Goal: Task Accomplishment & Management: Use online tool/utility

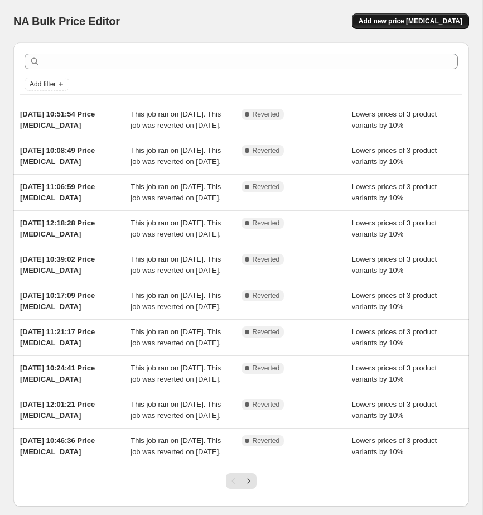
click at [420, 18] on span "Add new price [MEDICAL_DATA]" at bounding box center [410, 21] width 104 height 9
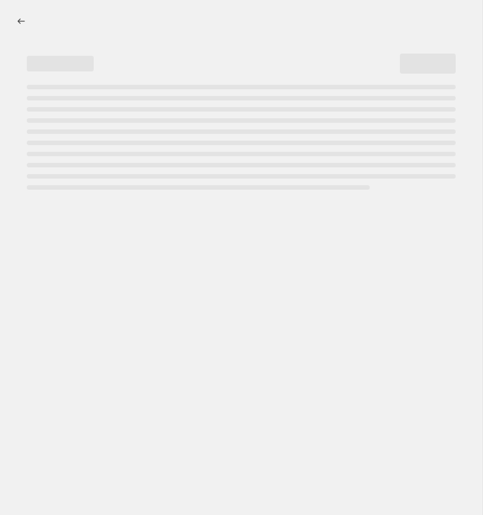
select select "percentage"
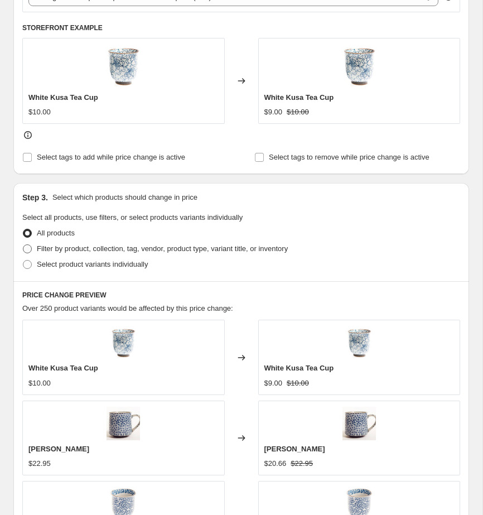
scroll to position [448, 0]
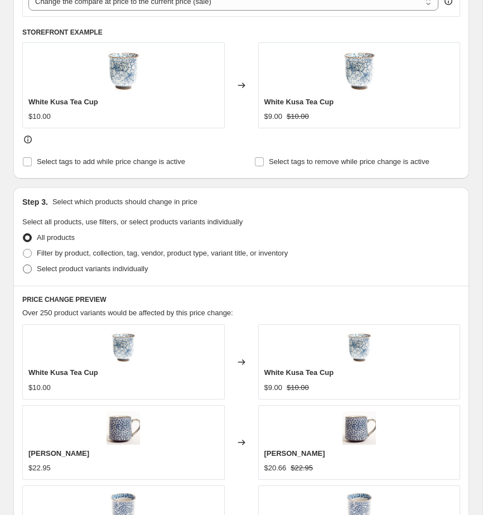
click at [105, 269] on span "Select product variants individually" at bounding box center [92, 268] width 111 height 8
click at [23, 265] on input "Select product variants individually" at bounding box center [23, 264] width 1 height 1
radio input "true"
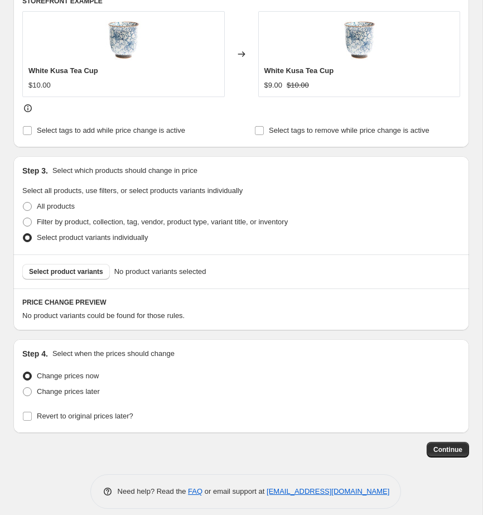
scroll to position [486, 0]
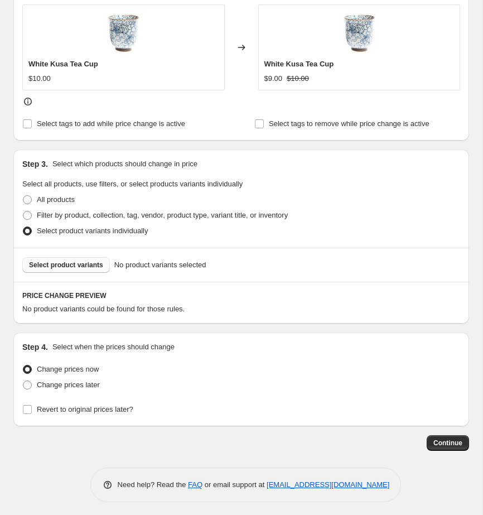
click at [64, 264] on span "Select product variants" at bounding box center [66, 264] width 74 height 9
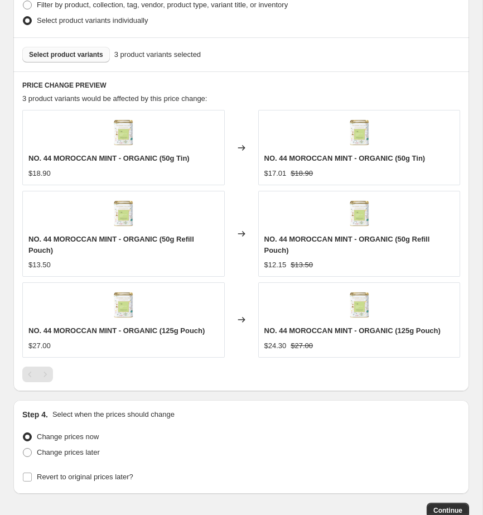
scroll to position [739, 0]
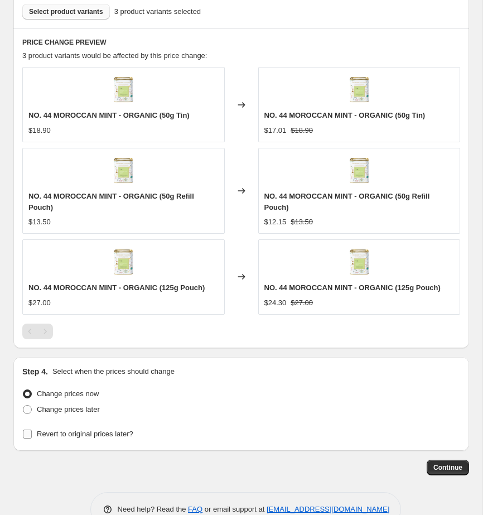
click at [49, 439] on label "Revert to original prices later?" at bounding box center [77, 434] width 111 height 16
click at [32, 438] on input "Revert to original prices later?" at bounding box center [27, 433] width 9 height 9
checkbox input "true"
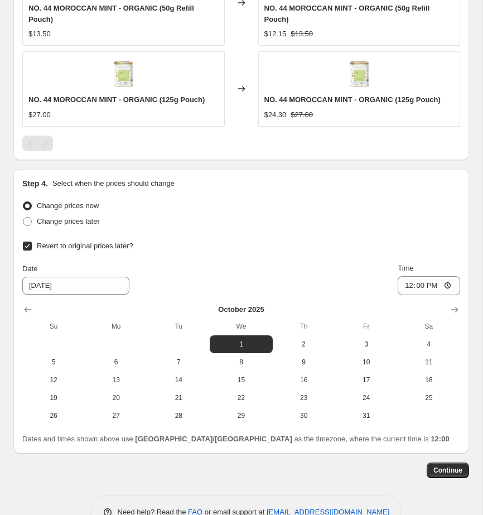
scroll to position [958, 0]
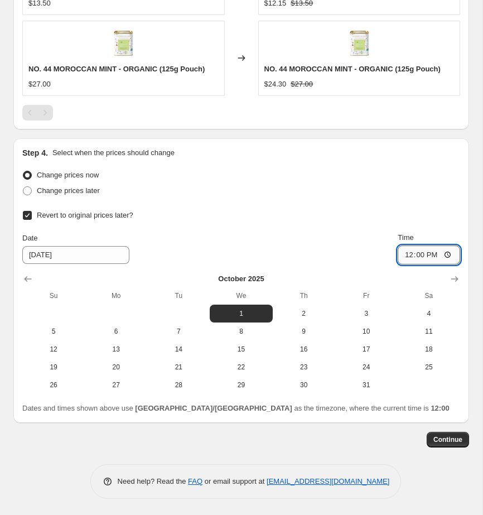
click at [444, 258] on input "12:00" at bounding box center [429, 254] width 62 height 19
type input "09:00"
click at [371, 195] on div "Change prices later" at bounding box center [241, 191] width 438 height 16
click at [443, 432] on button "Continue" at bounding box center [448, 440] width 42 height 16
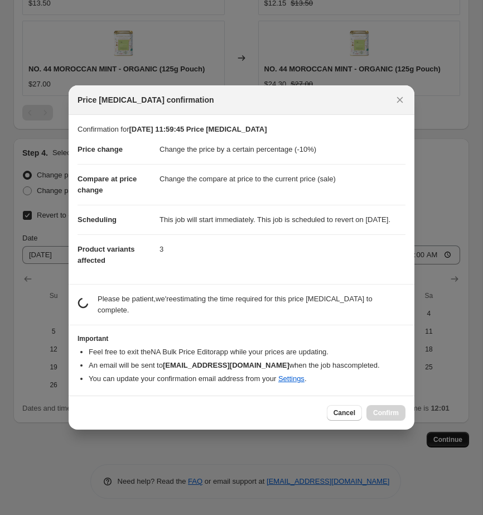
scroll to position [0, 0]
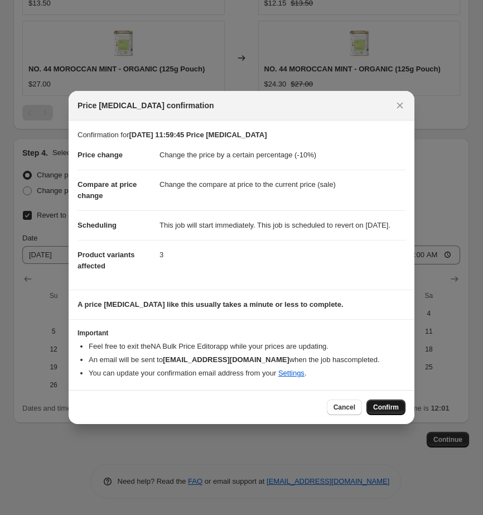
click at [391, 410] on span "Confirm" at bounding box center [386, 407] width 26 height 9
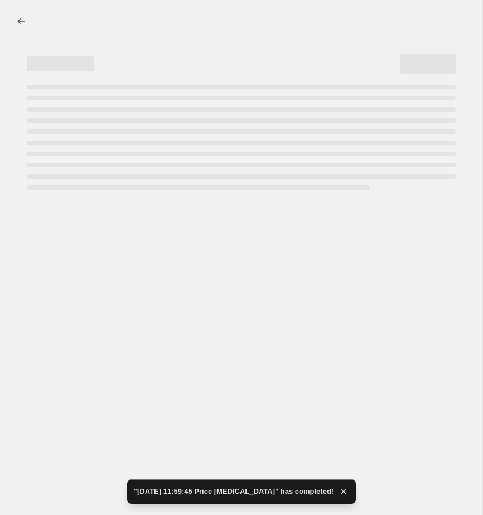
select select "percentage"
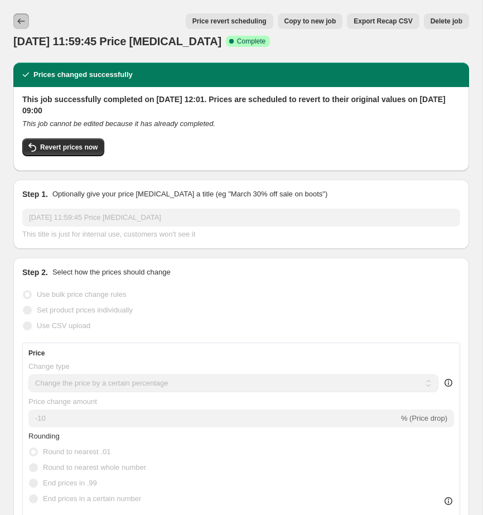
click at [21, 16] on button "Price change jobs" at bounding box center [21, 21] width 16 height 16
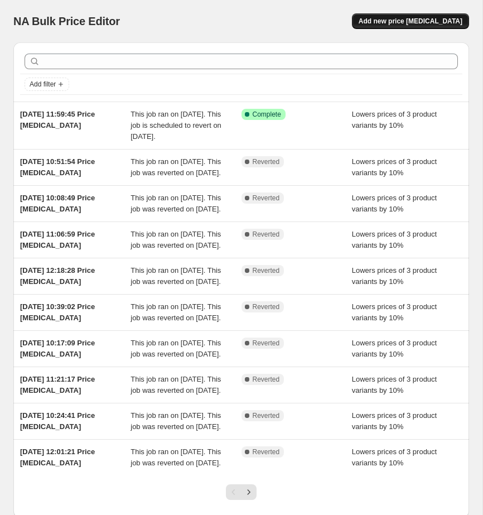
click at [379, 27] on button "Add new price [MEDICAL_DATA]" at bounding box center [410, 21] width 117 height 16
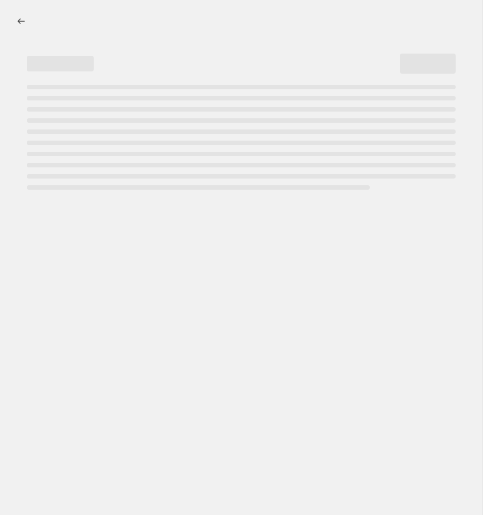
select select "percentage"
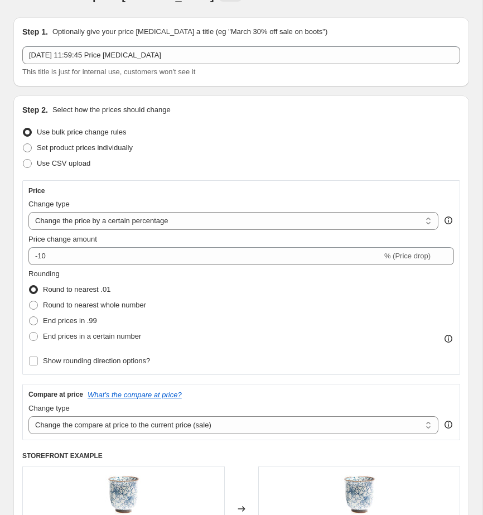
scroll to position [37, 0]
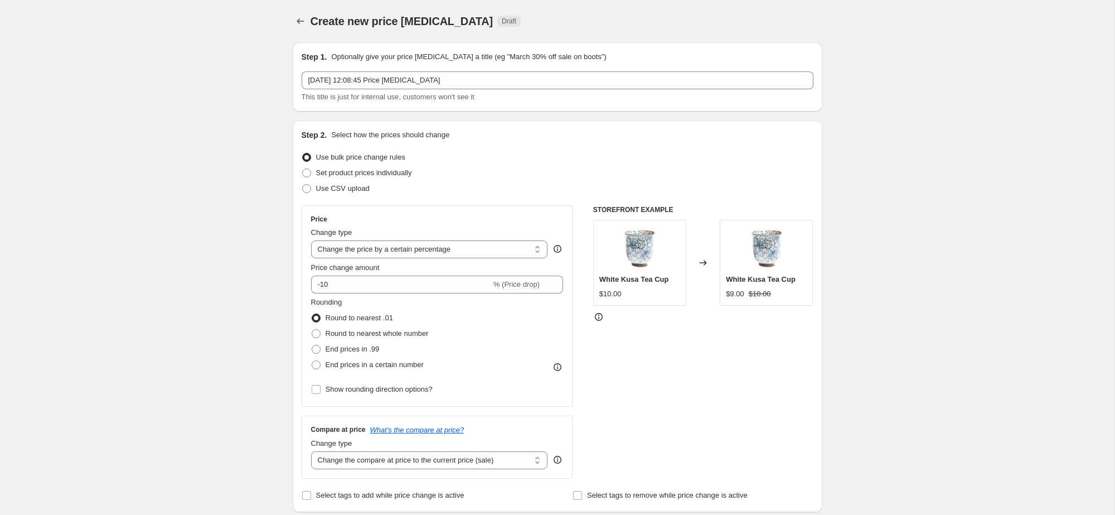
scroll to position [45, 0]
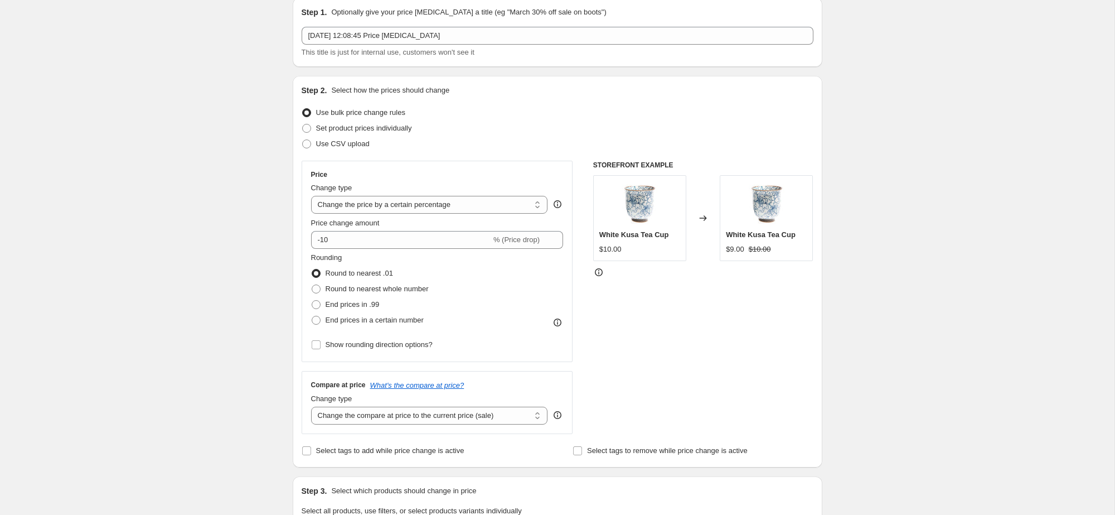
click at [432, 205] on select "Change the price to a certain amount Change the price by a certain amount Chang…" at bounding box center [429, 205] width 237 height 18
select select "by"
click at [311, 196] on select "Change the price to a certain amount Change the price by a certain amount Chang…" at bounding box center [429, 205] width 237 height 18
type input "-10.00"
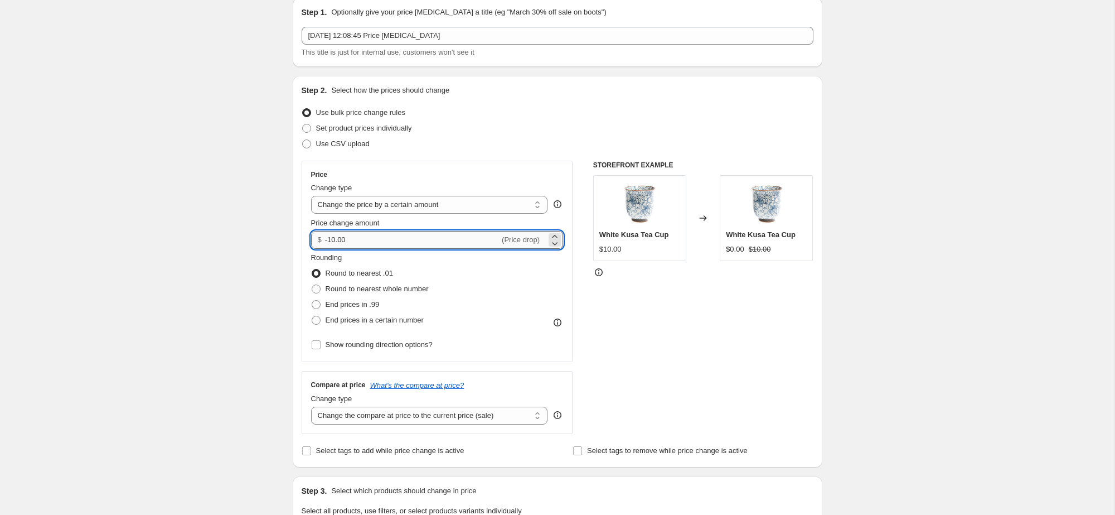
drag, startPoint x: 356, startPoint y: 240, endPoint x: 327, endPoint y: 241, distance: 29.0
click at [327, 241] on input "-10.00" at bounding box center [412, 240] width 175 height 18
type input "2.00"
click at [740, 305] on div "STOREFRONT EXAMPLE White Kusa Tea Cup $10.00 Changed to White Kusa Tea Cup $0.0…" at bounding box center [703, 297] width 220 height 273
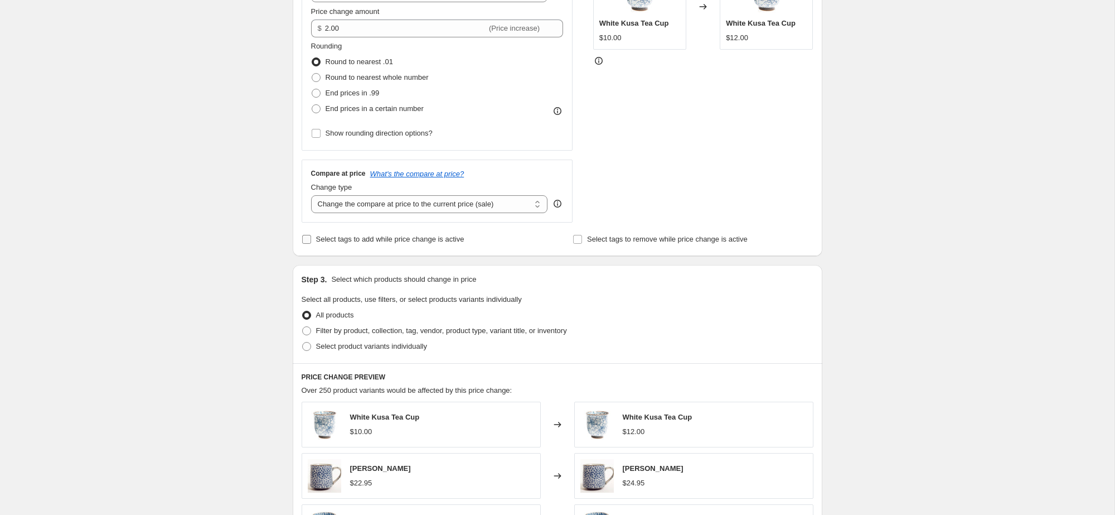
scroll to position [257, 0]
click at [313, 345] on label "Select product variants individually" at bounding box center [364, 345] width 125 height 16
click at [303, 341] on input "Select product variants individually" at bounding box center [302, 341] width 1 height 1
radio input "true"
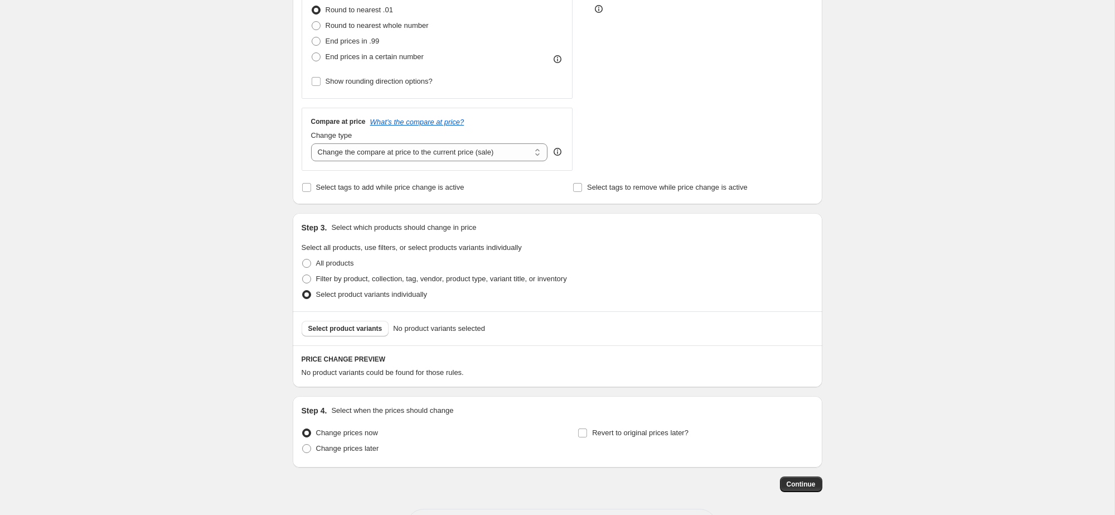
scroll to position [353, 0]
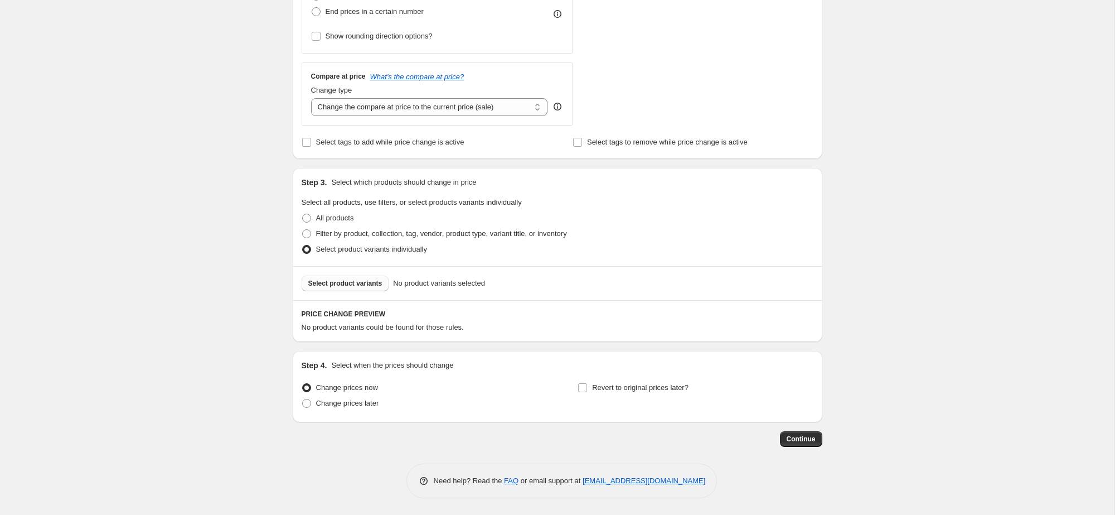
click at [316, 278] on button "Select product variants" at bounding box center [346, 283] width 88 height 16
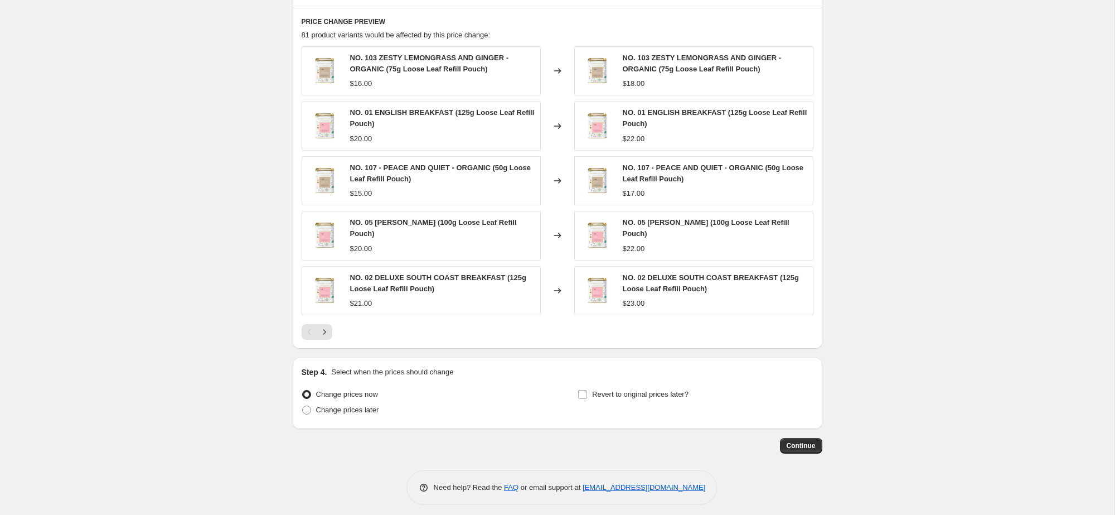
scroll to position [648, 0]
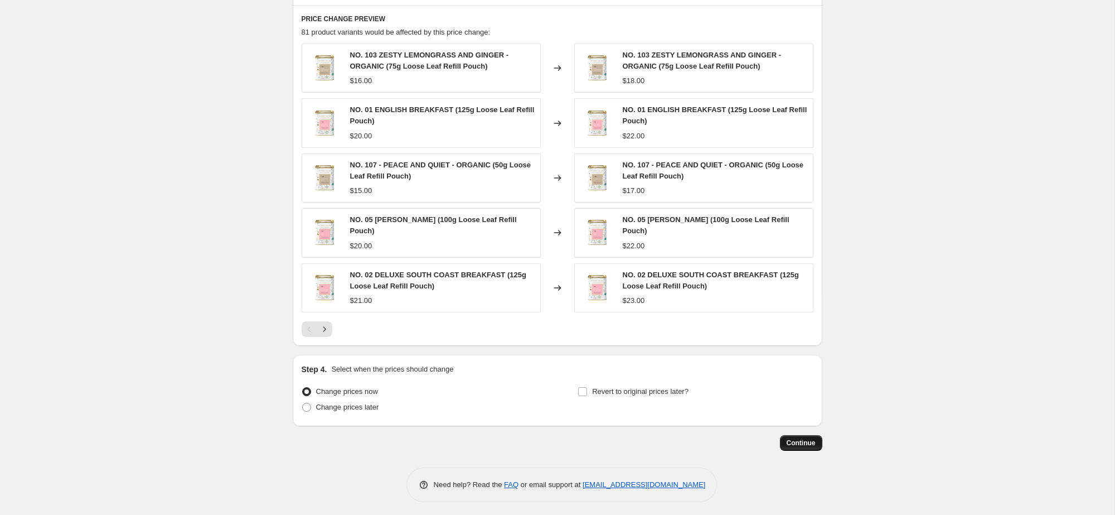
click at [808, 442] on span "Continue" at bounding box center [801, 442] width 29 height 9
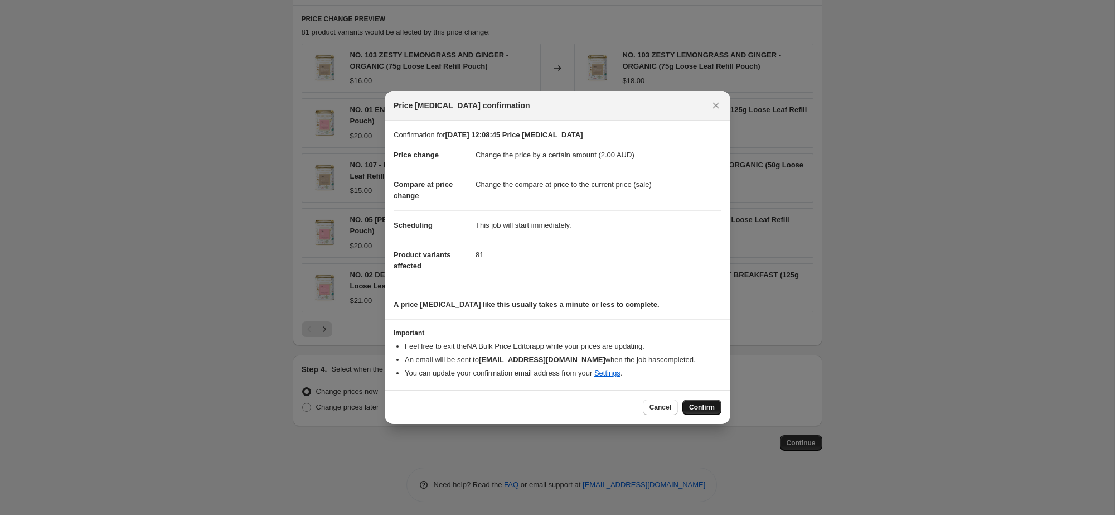
click at [708, 408] on span "Confirm" at bounding box center [702, 407] width 26 height 9
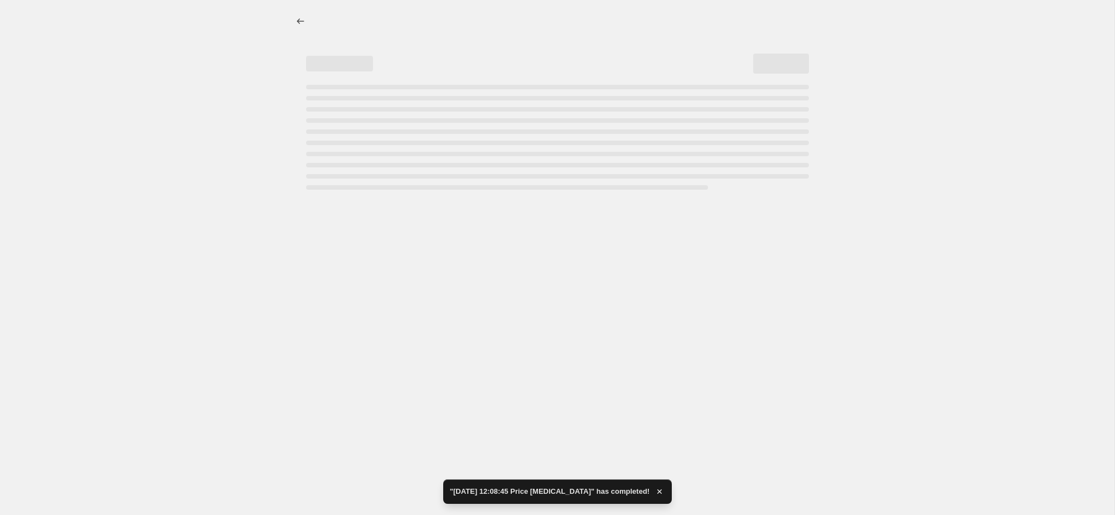
select select "by"
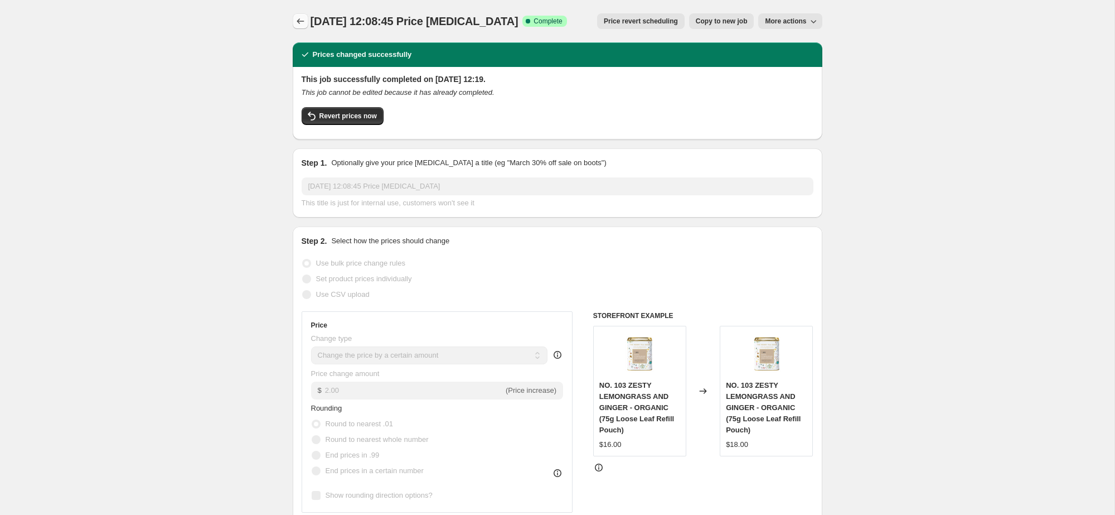
click at [307, 19] on button "Price change jobs" at bounding box center [301, 21] width 16 height 16
